Goal: Task Accomplishment & Management: Use online tool/utility

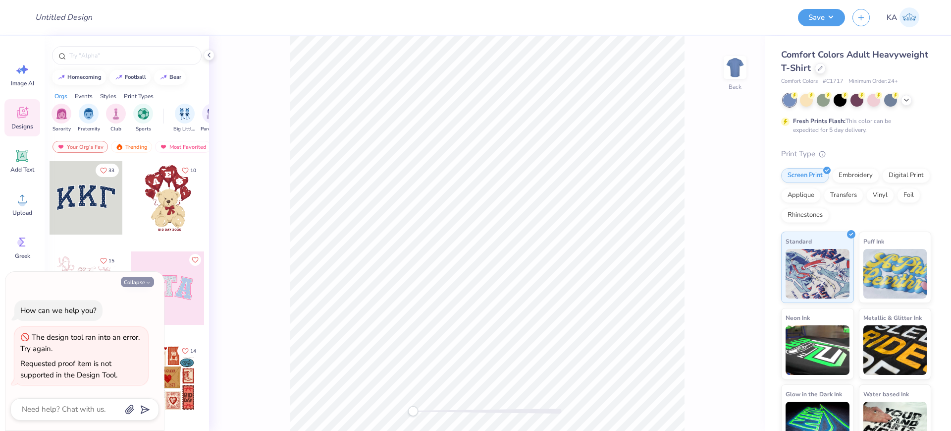
click at [130, 284] on button "Collapse" at bounding box center [137, 281] width 33 height 10
type textarea "x"
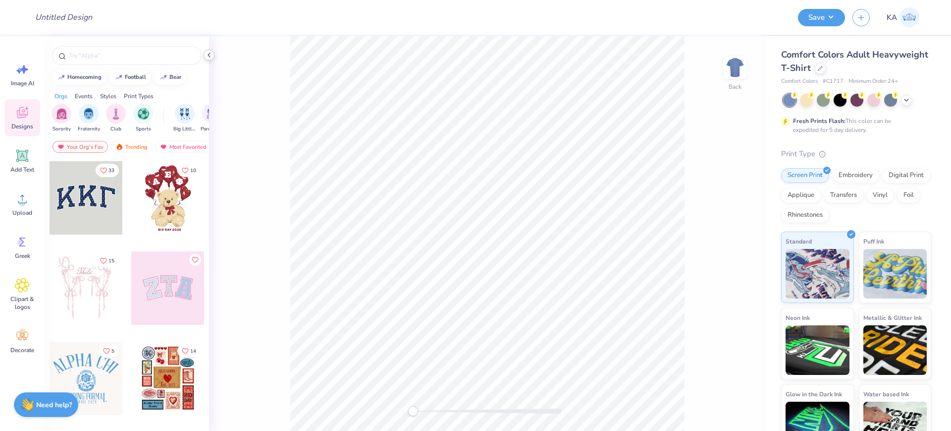
click at [211, 55] on icon at bounding box center [209, 55] width 8 height 8
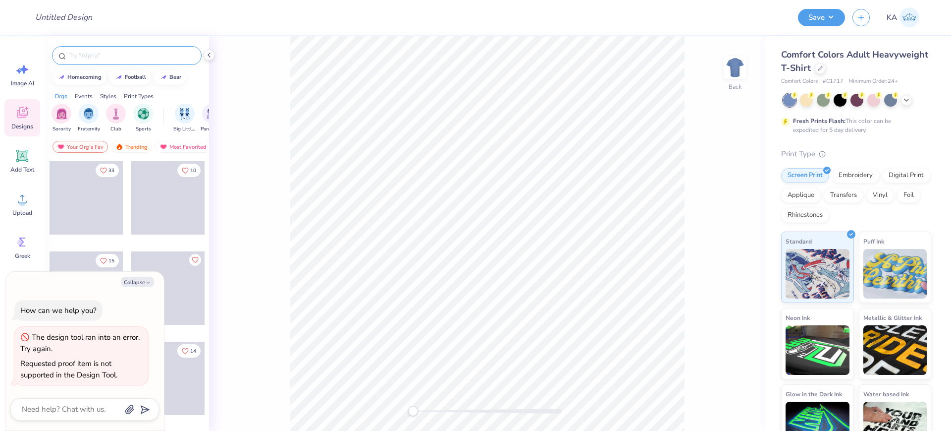
click at [95, 59] on input "text" at bounding box center [131, 56] width 127 height 10
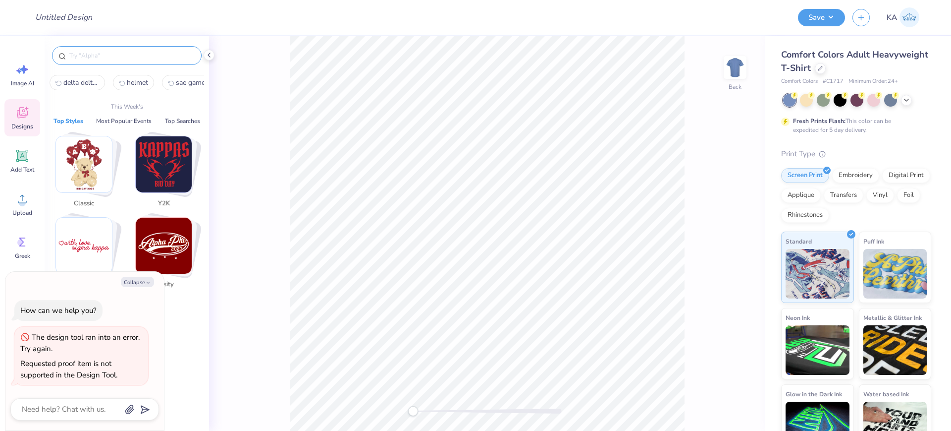
type textarea "x"
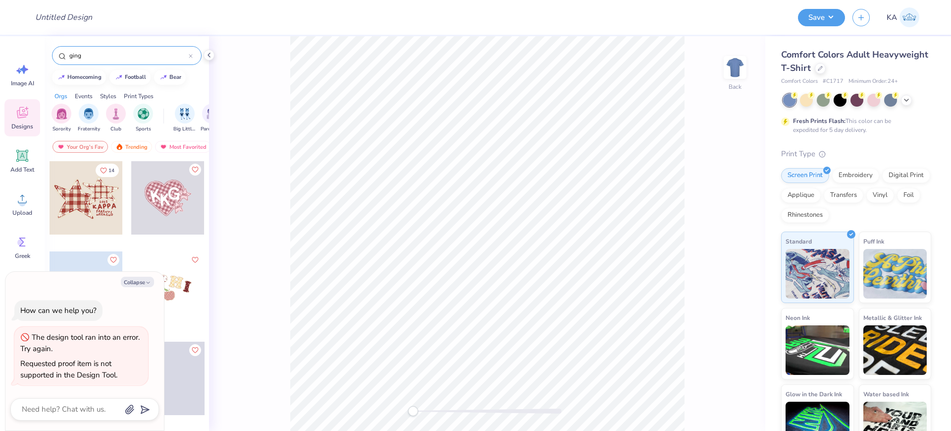
type input "ging"
click at [158, 208] on div at bounding box center [167, 197] width 73 height 73
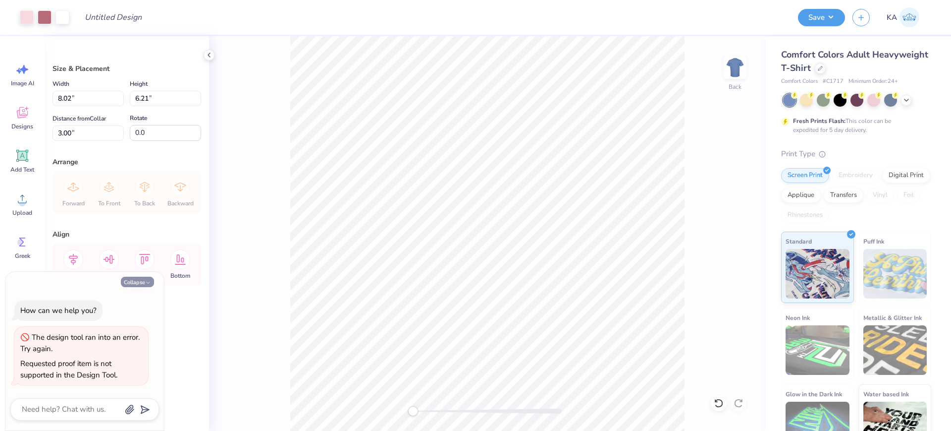
click at [147, 281] on polyline "button" at bounding box center [148, 281] width 3 height 1
type textarea "x"
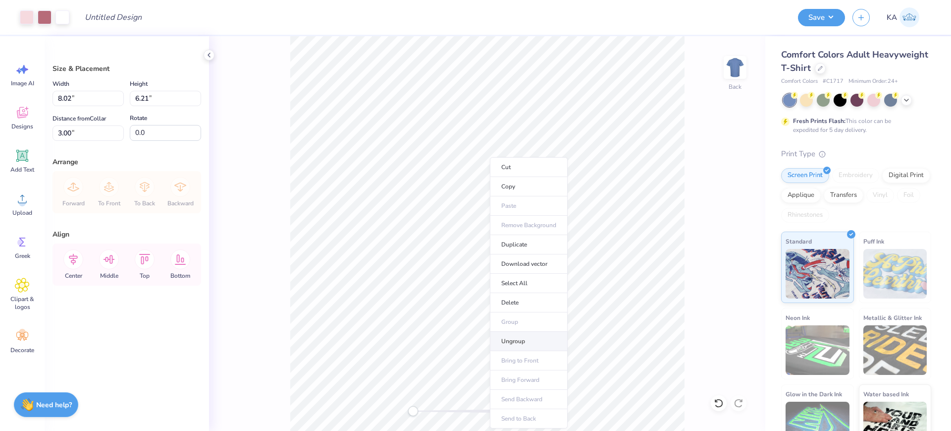
click at [532, 343] on li "Ungroup" at bounding box center [529, 340] width 78 height 19
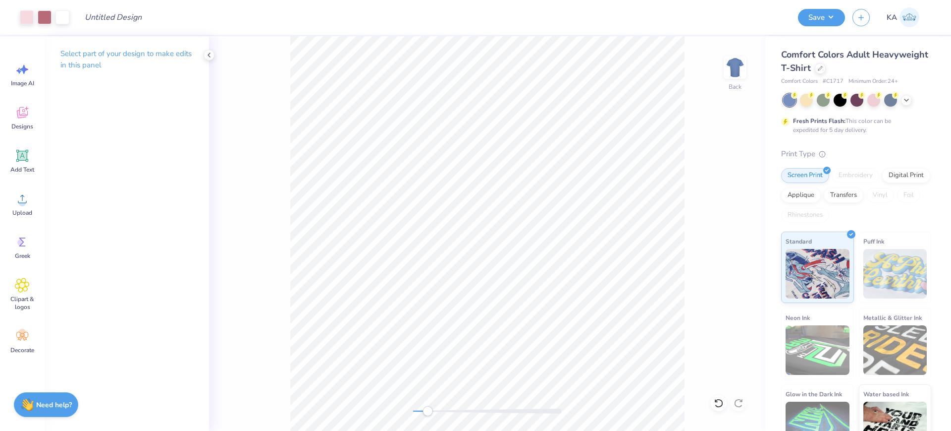
drag, startPoint x: 409, startPoint y: 411, endPoint x: 429, endPoint y: 411, distance: 20.3
click at [429, 411] on div "Accessibility label" at bounding box center [428, 411] width 10 height 10
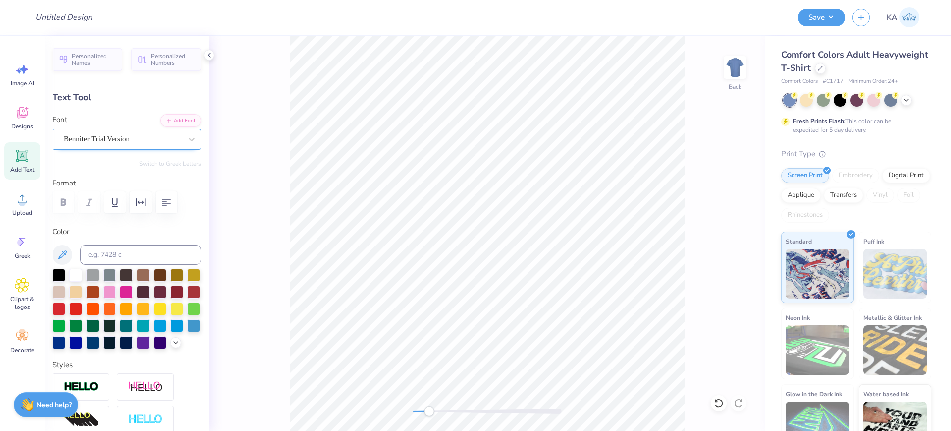
click at [144, 144] on div at bounding box center [123, 138] width 118 height 13
type input "0.0"
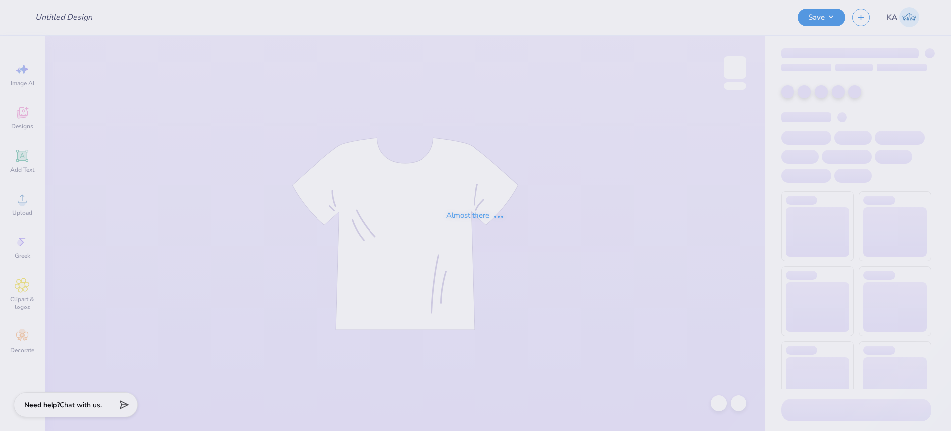
type input "MSUxUM gameday pants"
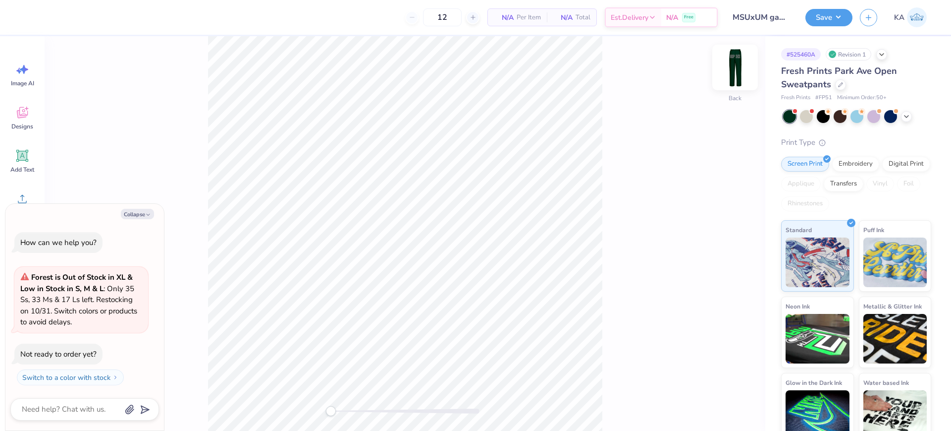
click at [744, 56] on div at bounding box center [735, 68] width 46 height 46
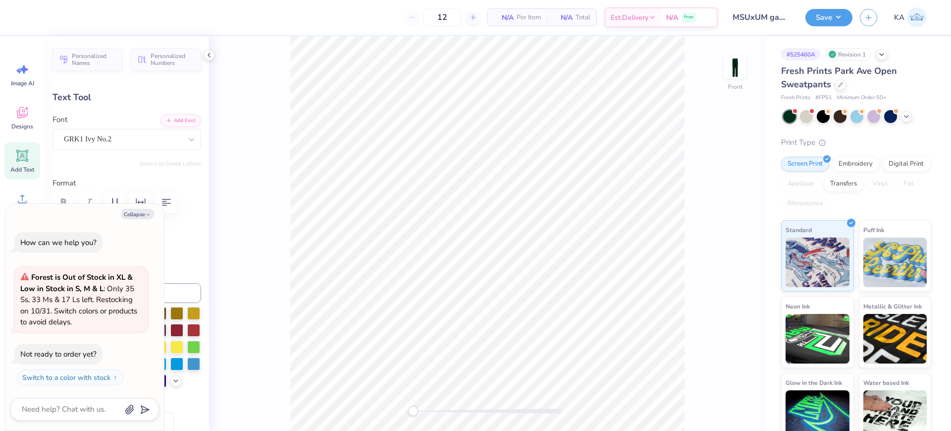
type textarea "x"
type input "0.0"
type textarea "x"
type input "-0.1"
type textarea "x"
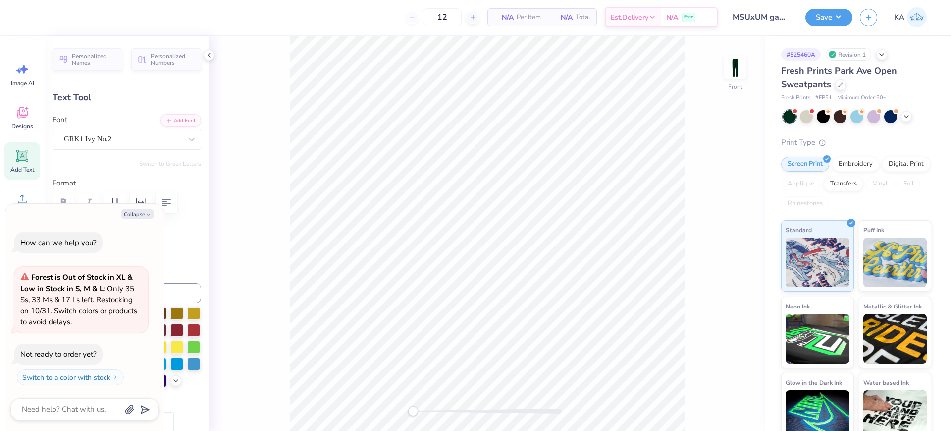
type input "3.32"
type input "2.17"
type textarea "x"
type textarea "gphi"
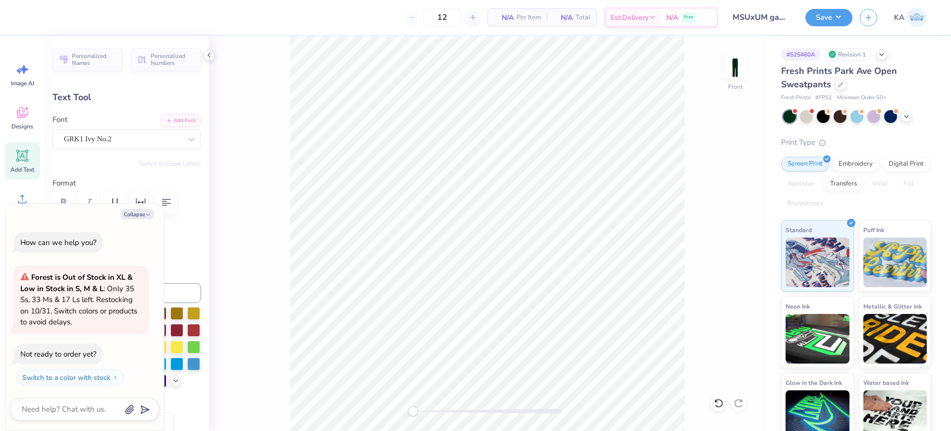
type textarea "x"
type input "0.0"
click at [147, 211] on button "Collapse" at bounding box center [137, 214] width 33 height 10
type textarea "x"
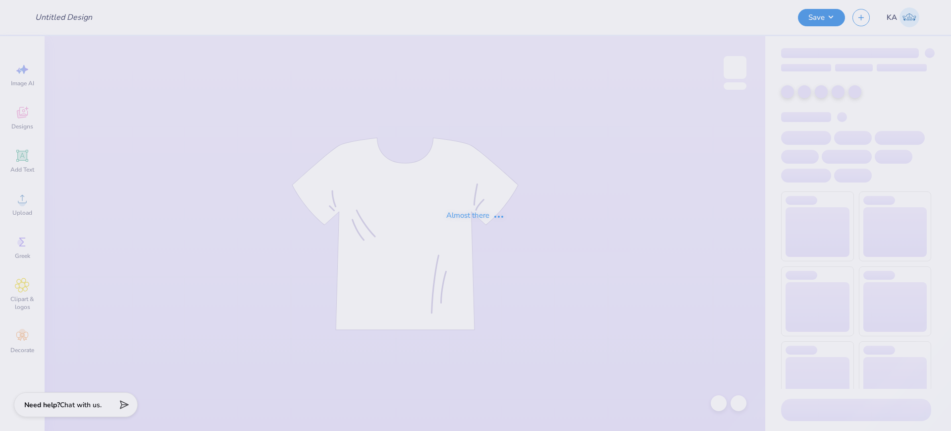
type input "baby tee"
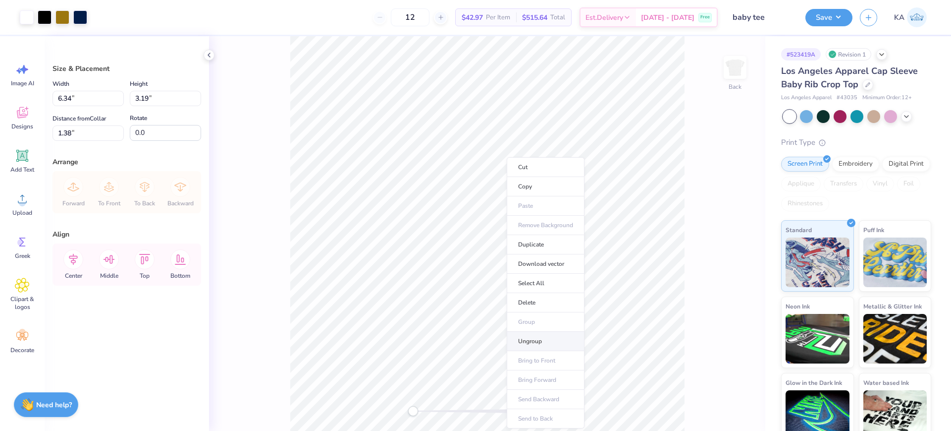
click at [544, 343] on li "Ungroup" at bounding box center [546, 340] width 78 height 19
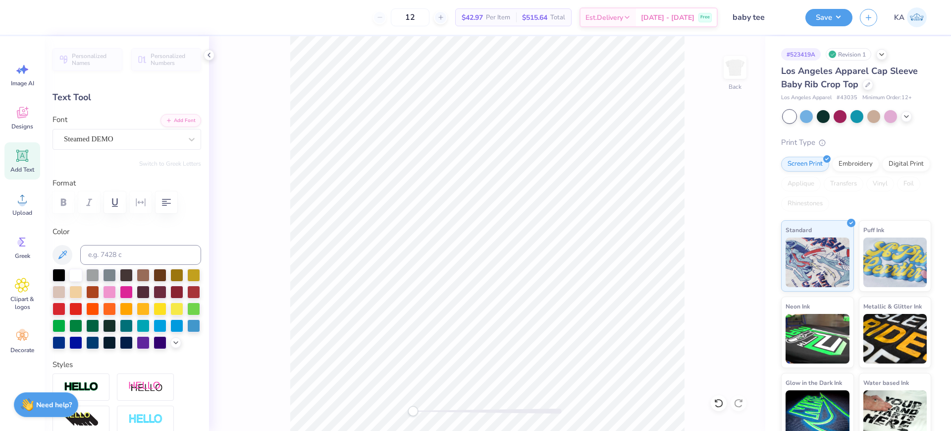
type input "6.34"
type input "1.51"
click at [560, 244] on li "Duplicate" at bounding box center [560, 244] width 78 height 19
type input "2.49"
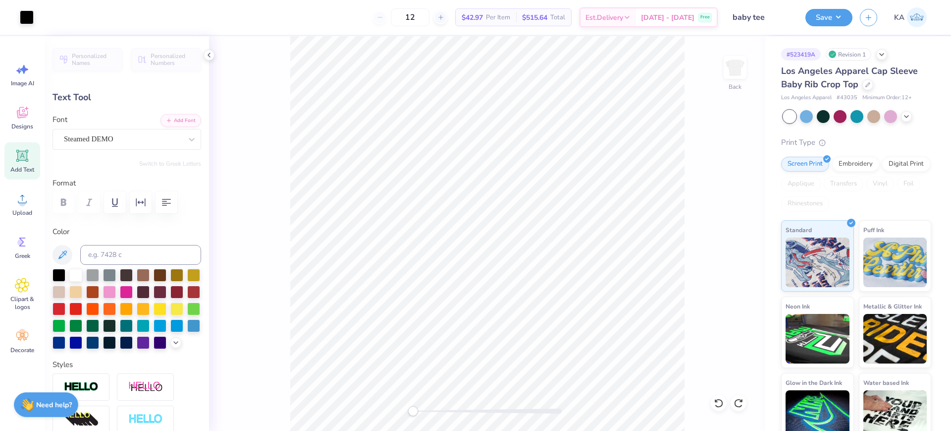
type input "6.29"
type textarea "TM"
type input "2.38"
type input "1.52"
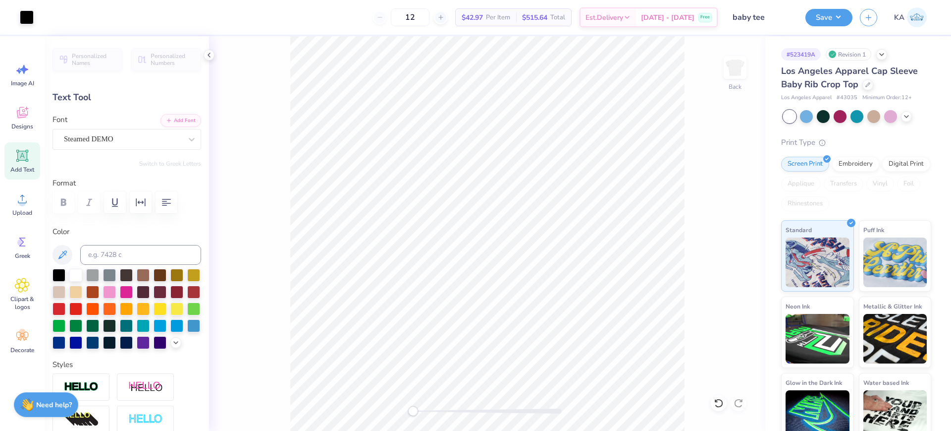
type input "6.28"
type input "0.75"
type input "0.48"
drag, startPoint x: 415, startPoint y: 409, endPoint x: 428, endPoint y: 409, distance: 12.9
click at [428, 409] on div "Accessibility label" at bounding box center [431, 411] width 10 height 10
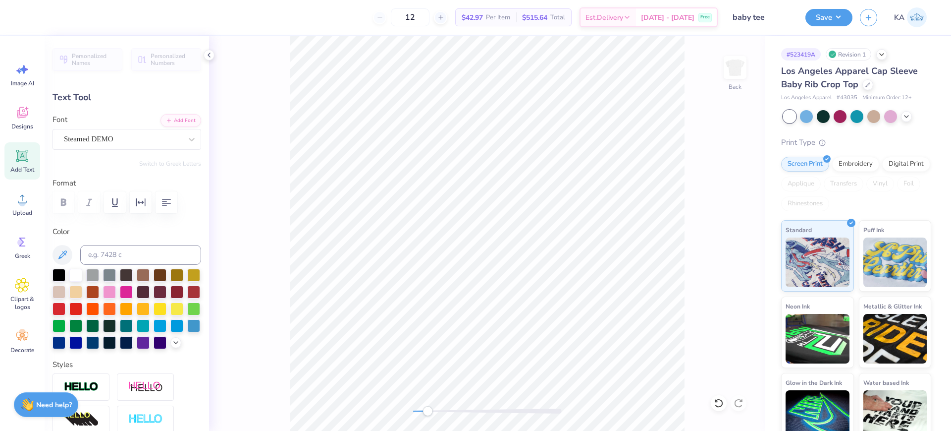
type input "0.45"
type input "0.29"
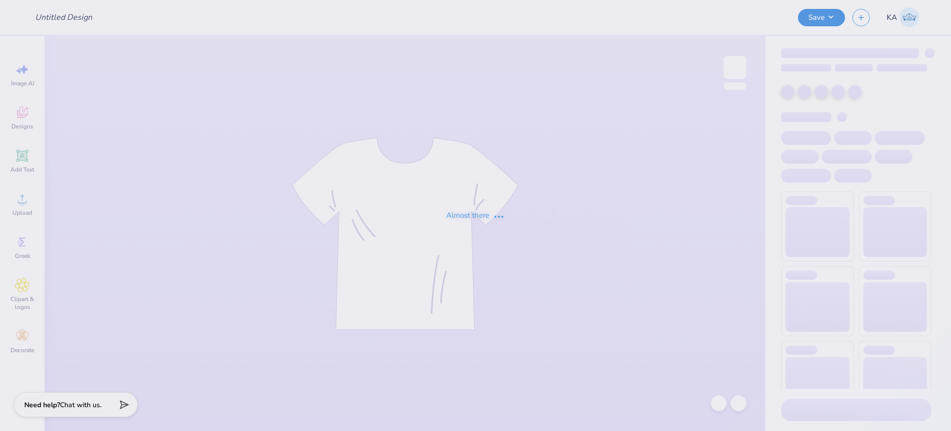
type input "SDT x KE Hoops for Hope Philanthropy Event"
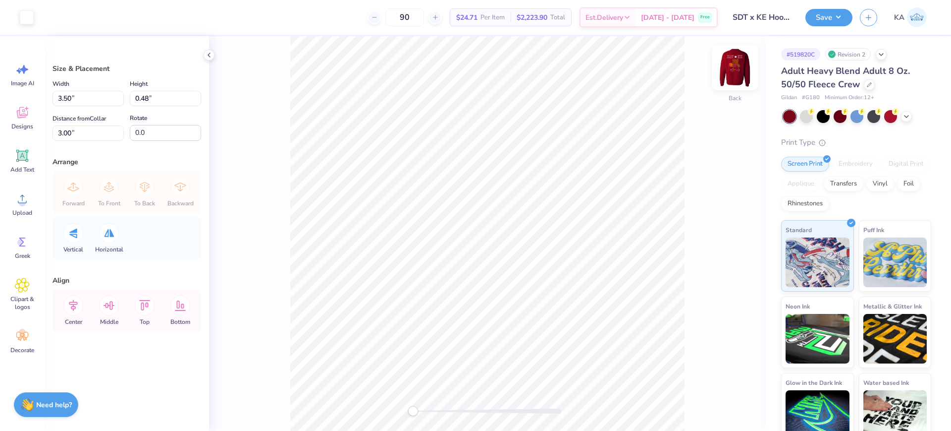
click at [744, 66] on img at bounding box center [735, 68] width 40 height 40
click at [591, 321] on li "Ungroup" at bounding box center [571, 320] width 78 height 19
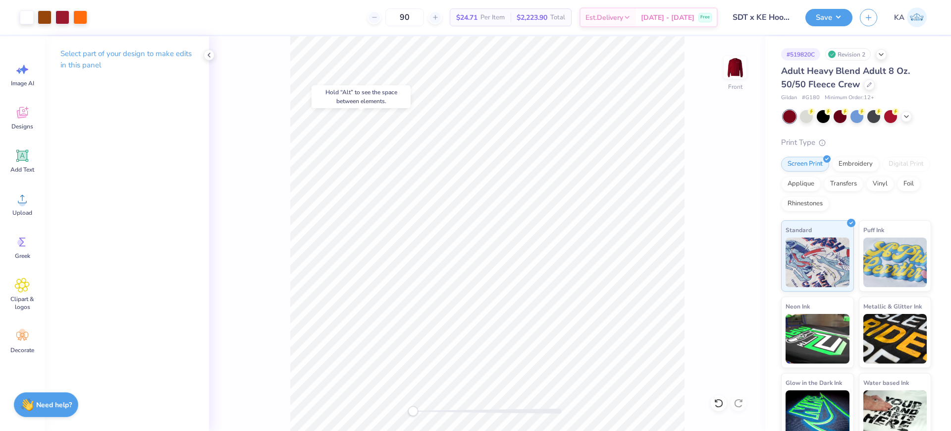
click at [398, 97] on body "Art colors 90 $24.71 Per Item $2,223.90 Total Est. Delivery [DATE] - [DATE] Fre…" at bounding box center [475, 215] width 951 height 431
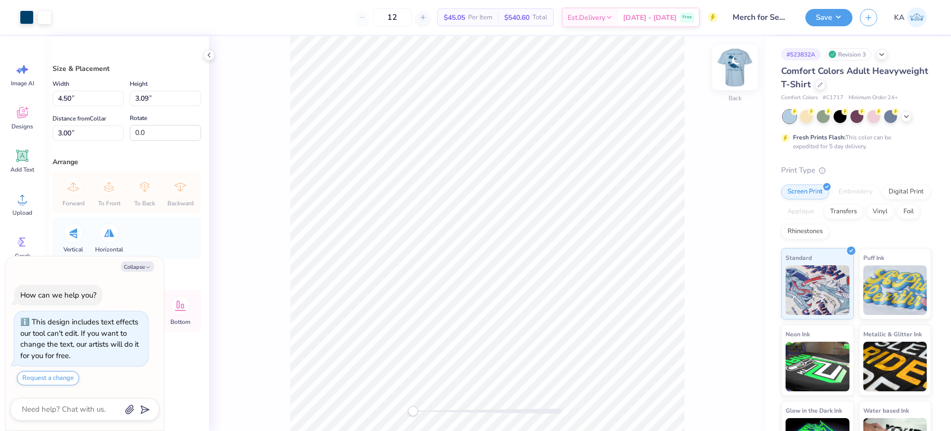
click at [734, 70] on img at bounding box center [735, 68] width 40 height 40
click at [29, 19] on div at bounding box center [27, 16] width 14 height 14
type textarea "x"
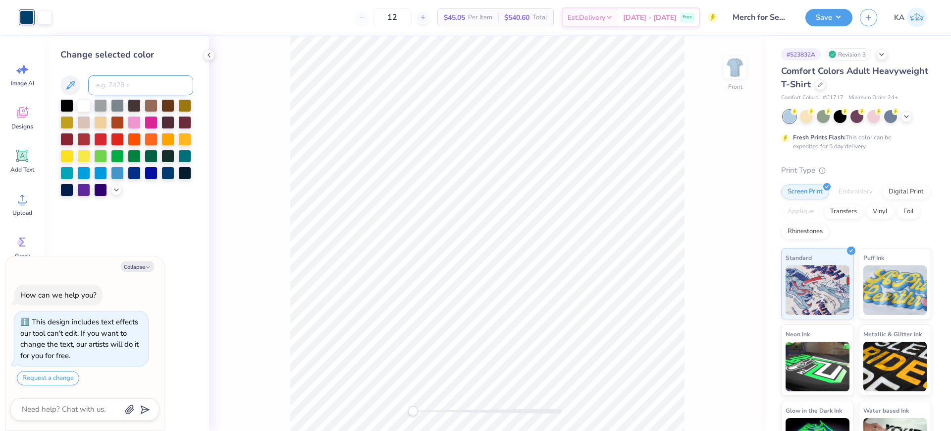
click at [111, 78] on input at bounding box center [140, 85] width 105 height 20
click at [114, 83] on input "2177 c" at bounding box center [140, 85] width 105 height 20
type input "2177 c"
click at [127, 85] on input "2177 c" at bounding box center [140, 85] width 105 height 20
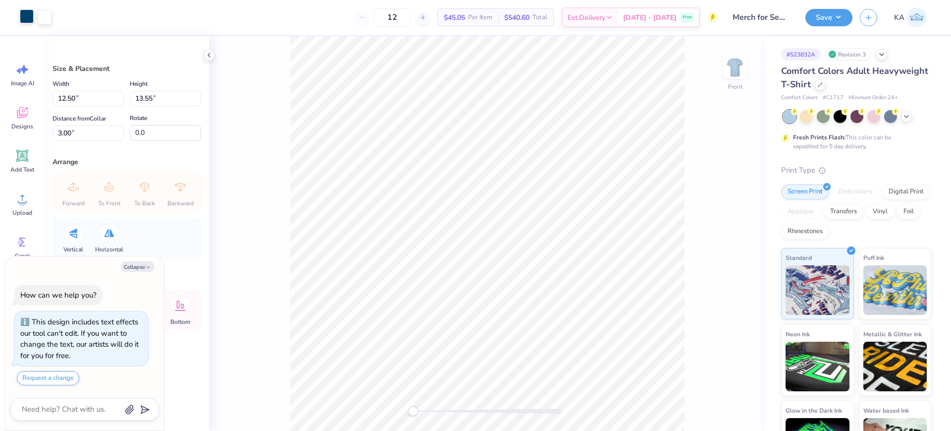
click at [25, 23] on div at bounding box center [27, 16] width 14 height 14
type textarea "x"
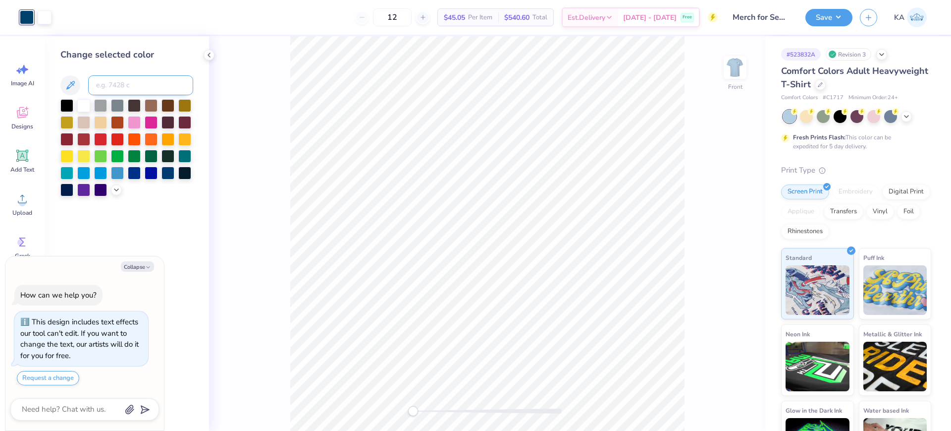
click at [99, 76] on input at bounding box center [140, 85] width 105 height 20
drag, startPoint x: 128, startPoint y: 86, endPoint x: 92, endPoint y: 85, distance: 35.7
click at [83, 86] on div "2178 c" at bounding box center [126, 85] width 133 height 20
type input "2178 c"
click at [214, 73] on div "Front" at bounding box center [487, 233] width 556 height 394
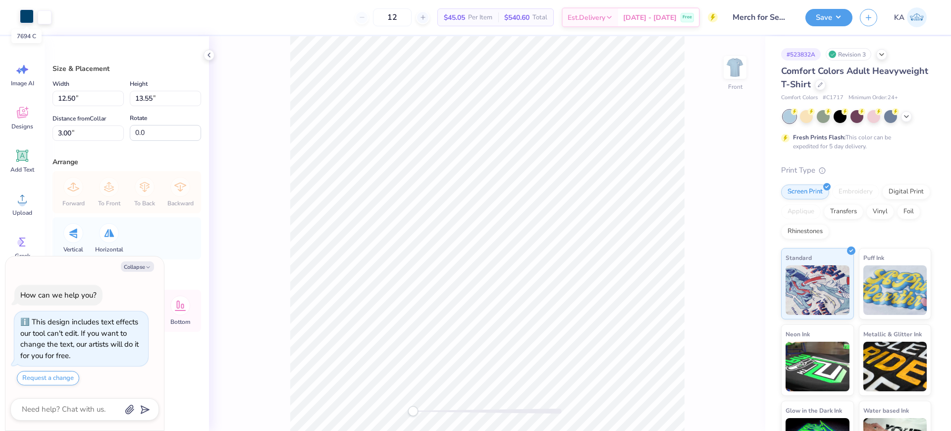
click at [29, 16] on div at bounding box center [27, 16] width 14 height 14
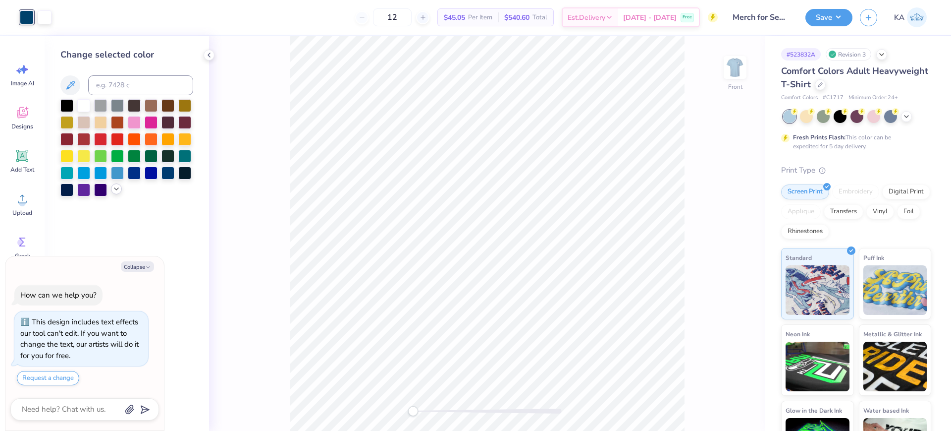
click at [116, 192] on icon at bounding box center [116, 189] width 8 height 8
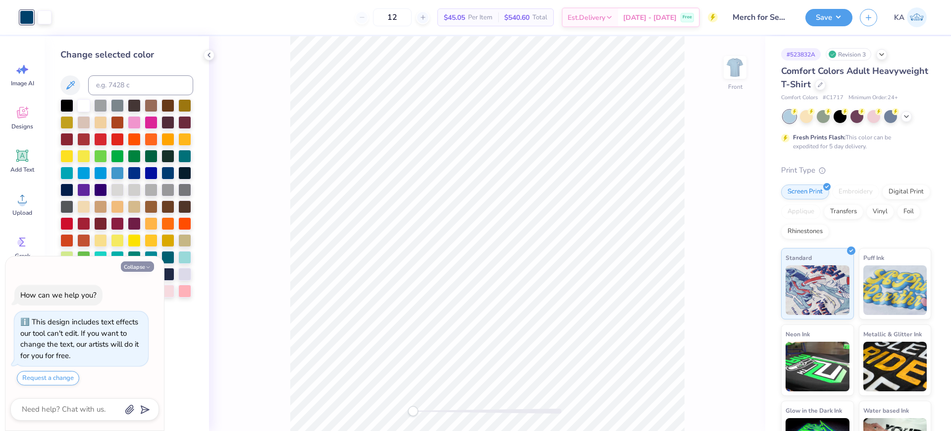
click at [146, 267] on icon "button" at bounding box center [148, 267] width 6 height 6
type textarea "x"
